Goal: Complete application form: Complete application form

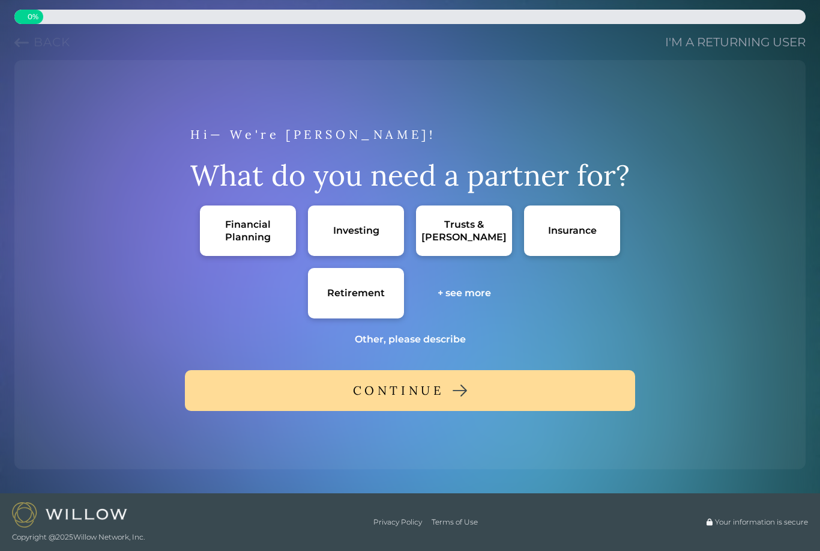
click at [243, 222] on div "Financial Planning" at bounding box center [248, 230] width 72 height 25
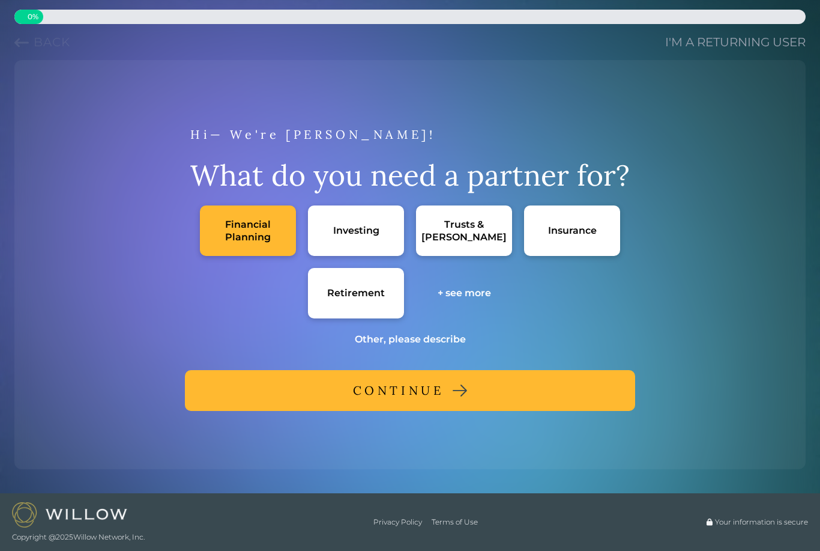
click at [252, 386] on button "CONTINUE" at bounding box center [410, 390] width 450 height 41
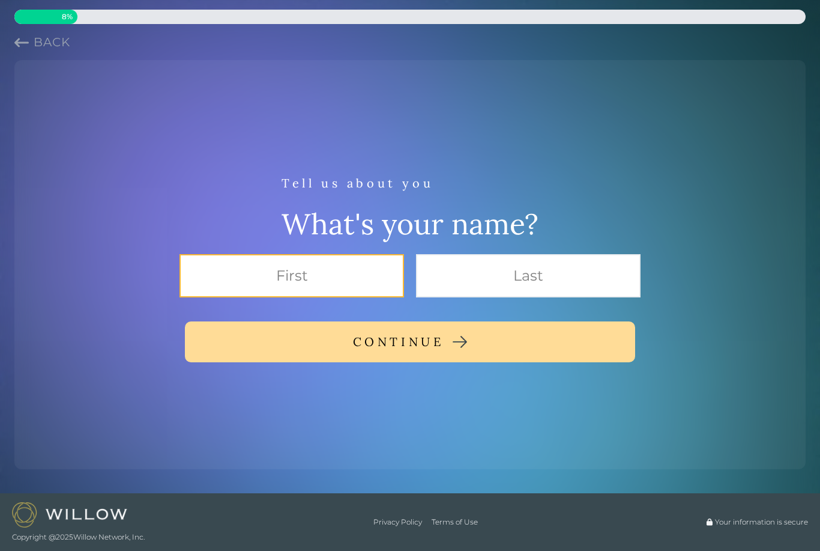
click at [216, 280] on input "text" at bounding box center [292, 275] width 225 height 43
type input "[PERSON_NAME]"
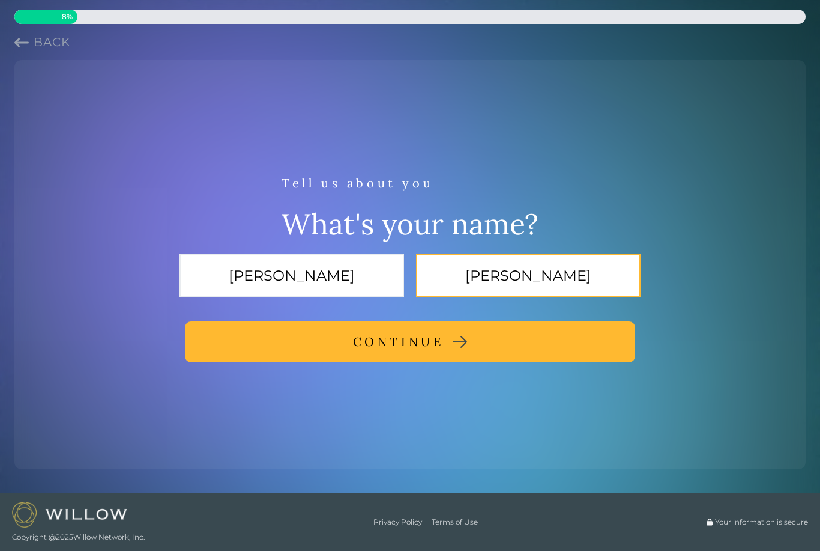
type input "[PERSON_NAME]"
click at [358, 342] on div "CONTINUE" at bounding box center [398, 342] width 91 height 22
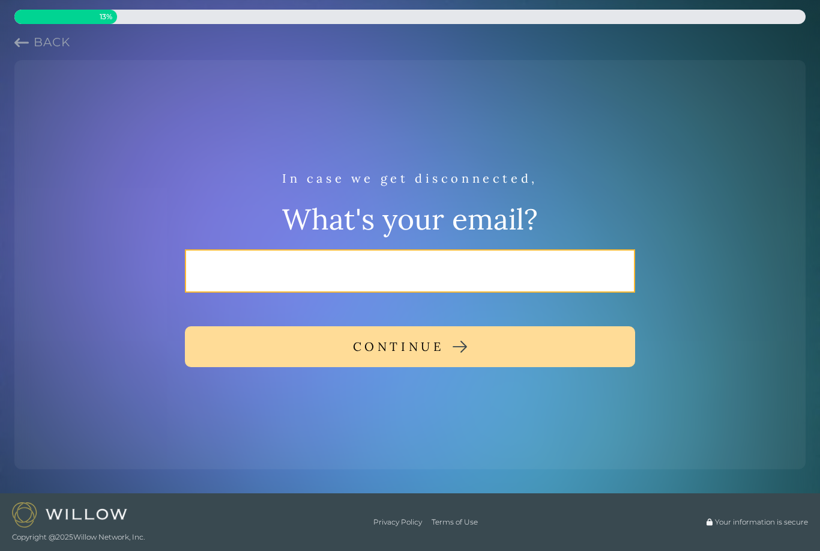
click at [261, 250] on input "email" at bounding box center [410, 270] width 450 height 43
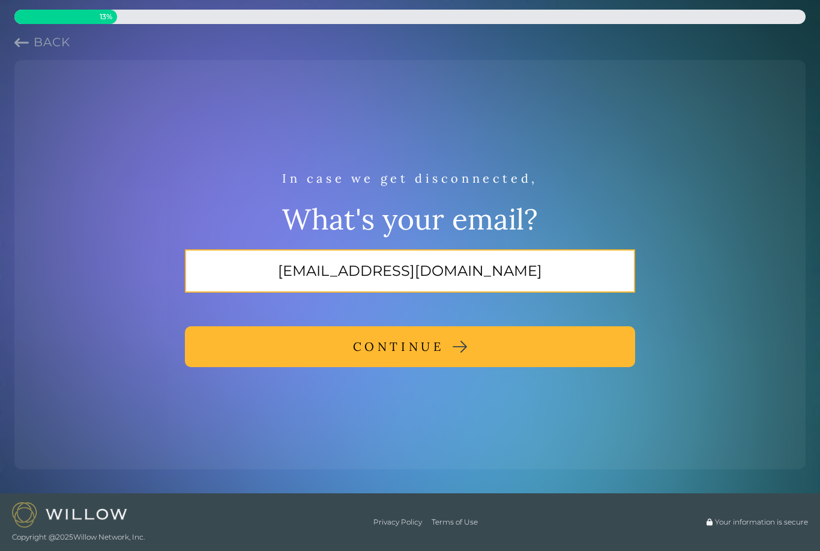
type input "[EMAIL_ADDRESS][DOMAIN_NAME]"
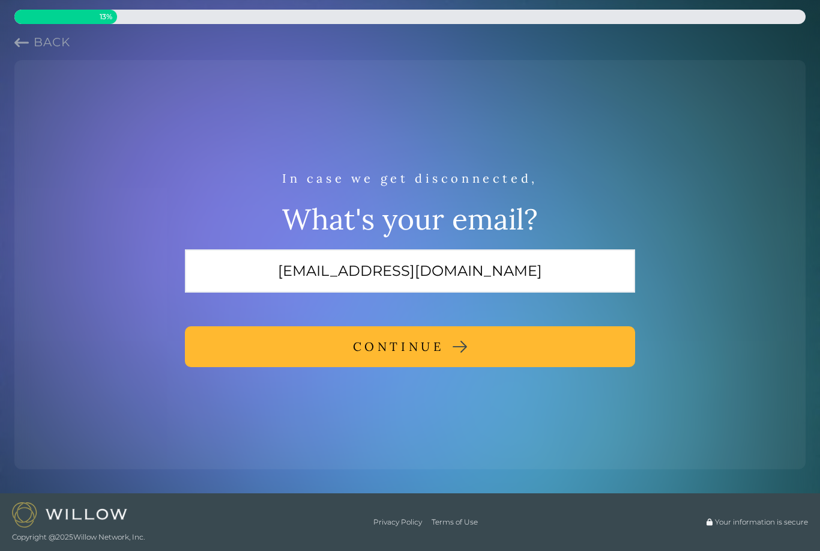
click at [385, 351] on div "CONTINUE" at bounding box center [398, 347] width 91 height 22
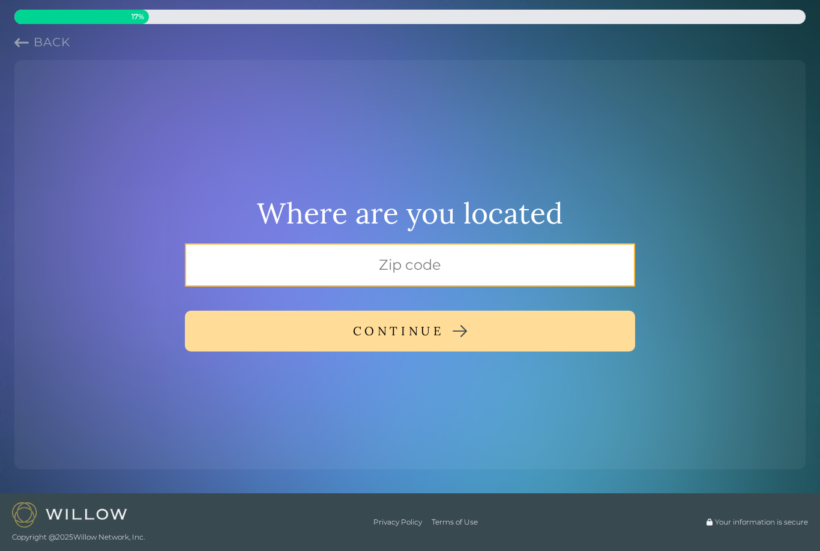
click at [347, 251] on input "text" at bounding box center [410, 264] width 450 height 43
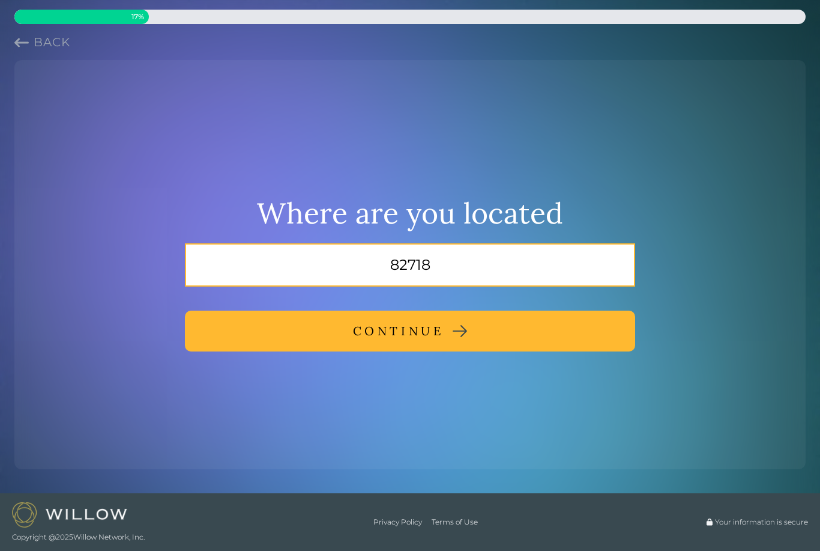
type input "82718"
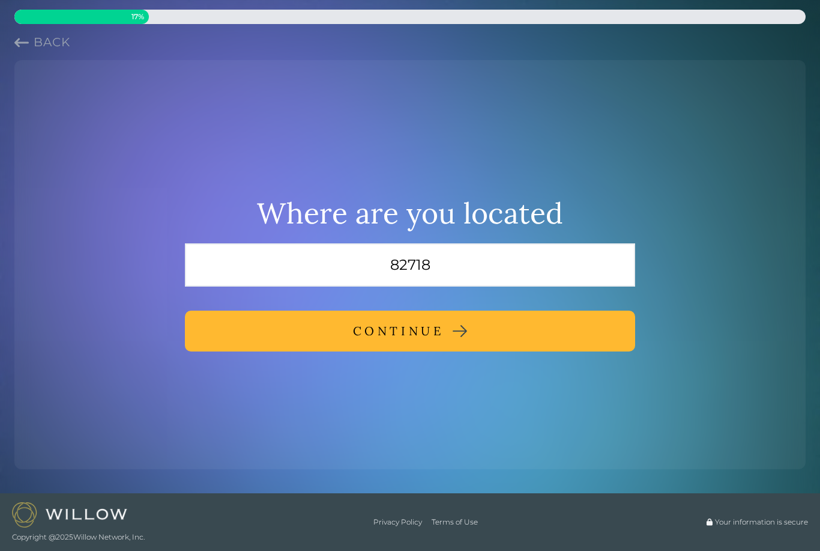
click at [380, 330] on div "CONTINUE" at bounding box center [398, 331] width 91 height 22
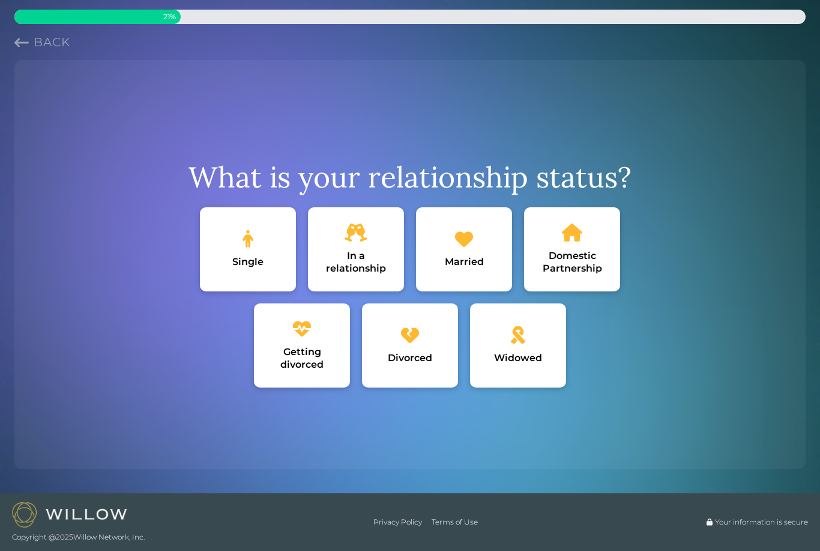
click at [444, 246] on div "Married" at bounding box center [464, 249] width 96 height 84
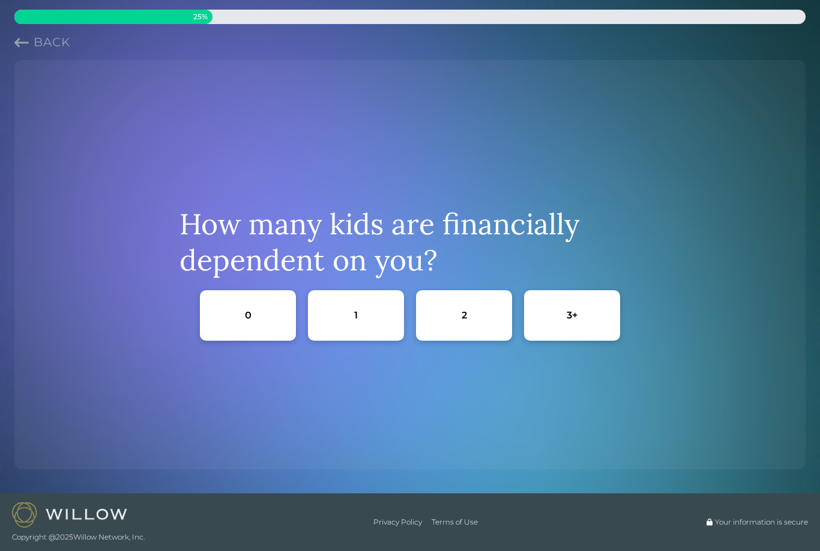
click at [452, 320] on div "2" at bounding box center [464, 315] width 96 height 50
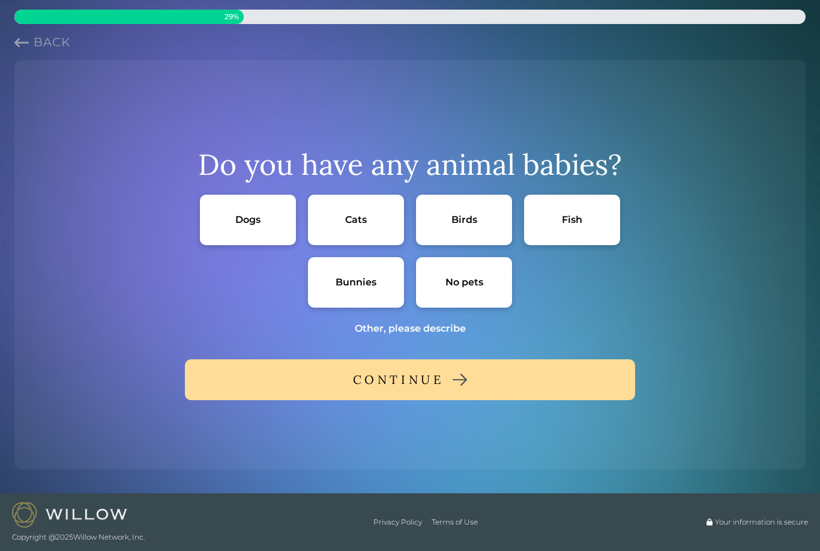
click at [237, 223] on div "Dogs" at bounding box center [247, 219] width 25 height 13
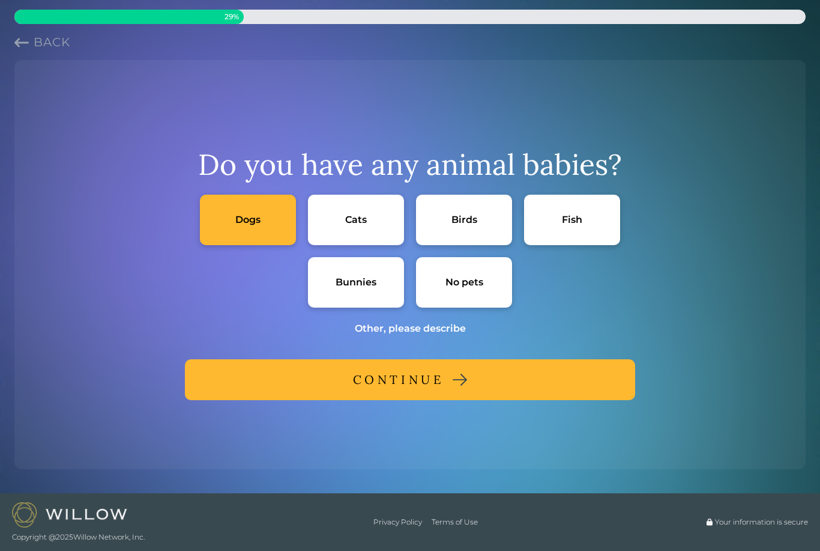
click at [313, 379] on button "CONTINUE" at bounding box center [410, 379] width 450 height 41
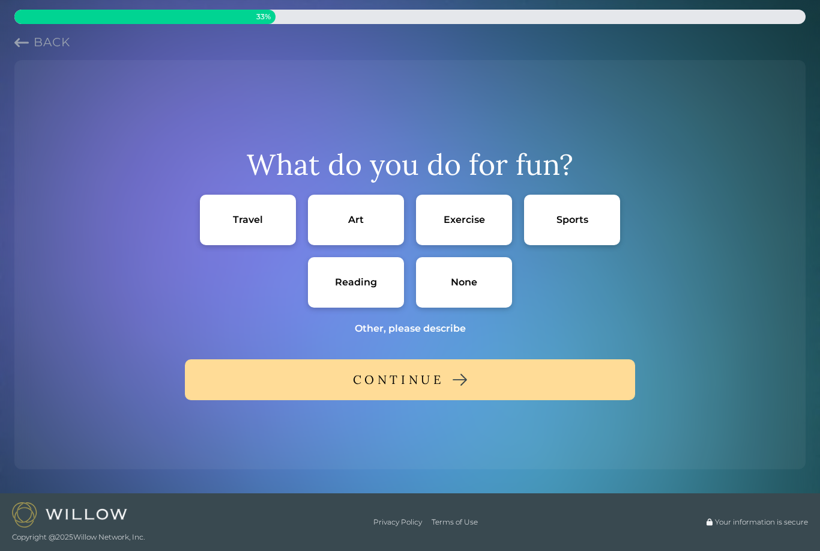
click at [242, 226] on div "Travel" at bounding box center [248, 220] width 96 height 50
